Goal: Go to known website: Access a specific website the user already knows

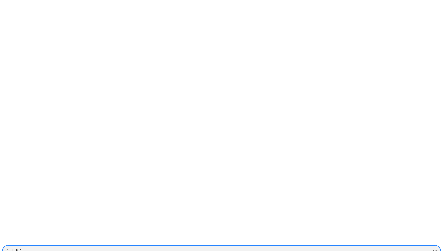
click at [359, 246] on div "ALURA" at bounding box center [216, 250] width 427 height 9
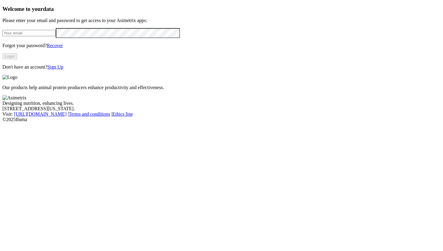
type input "juanpedrof@alura.bio"
click at [17, 59] on button "Login" at bounding box center [9, 56] width 15 height 6
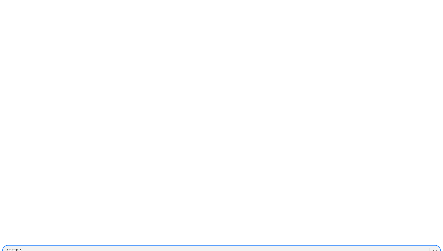
click at [22, 248] on div "ALURA" at bounding box center [14, 250] width 17 height 5
